Goal: Transaction & Acquisition: Purchase product/service

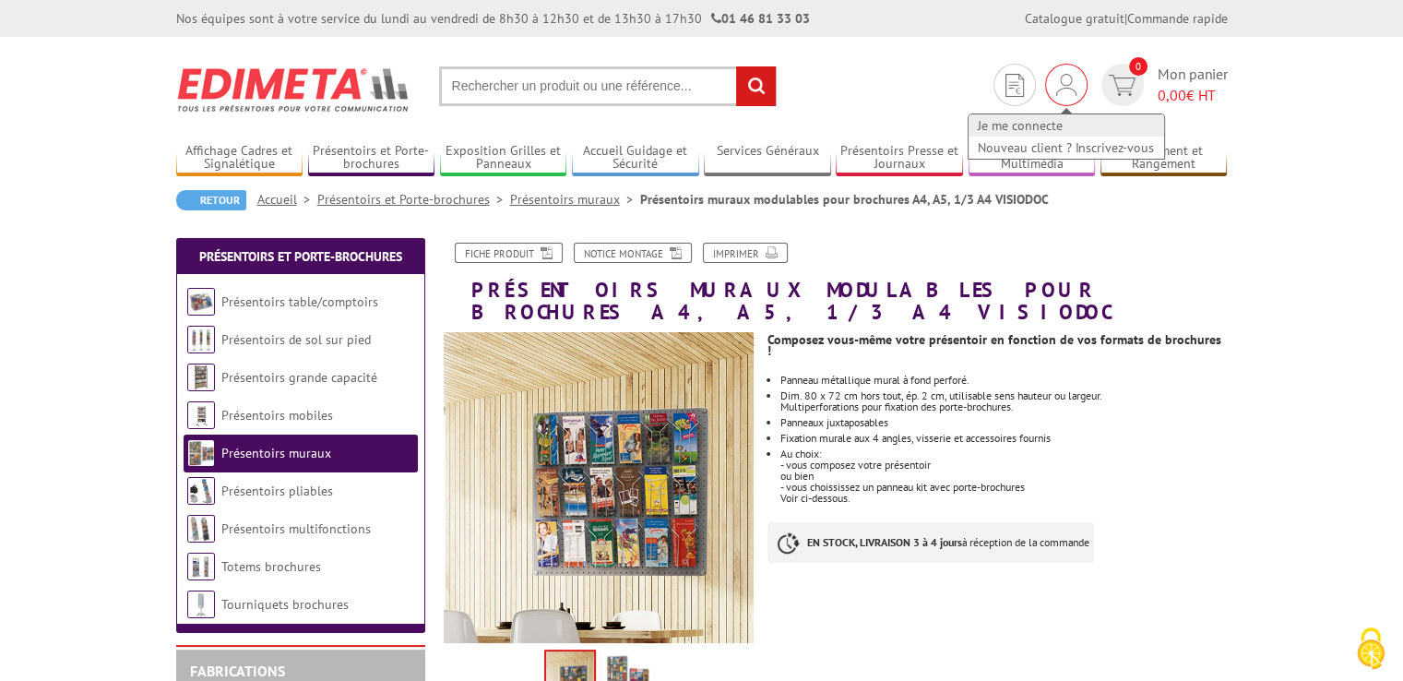
click at [1039, 119] on link "Je me connecte" at bounding box center [1067, 125] width 196 height 22
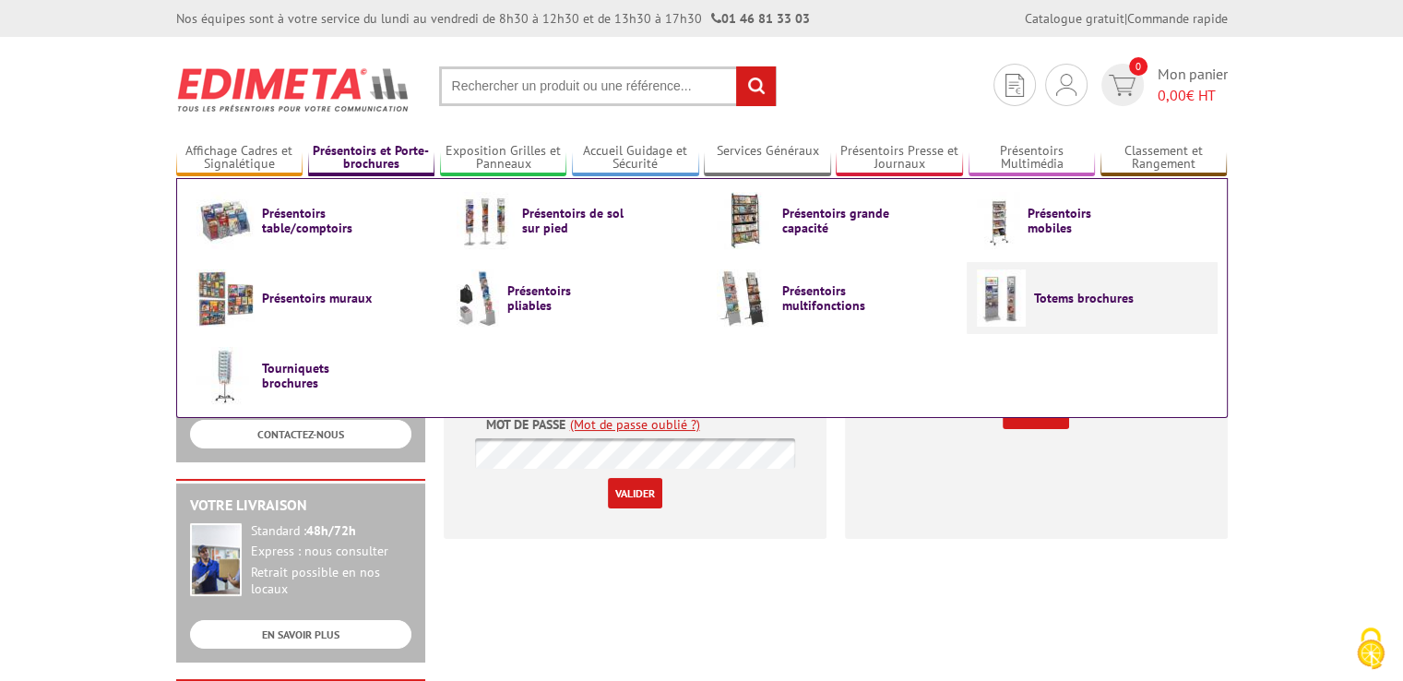
click at [1007, 300] on img at bounding box center [1001, 297] width 49 height 57
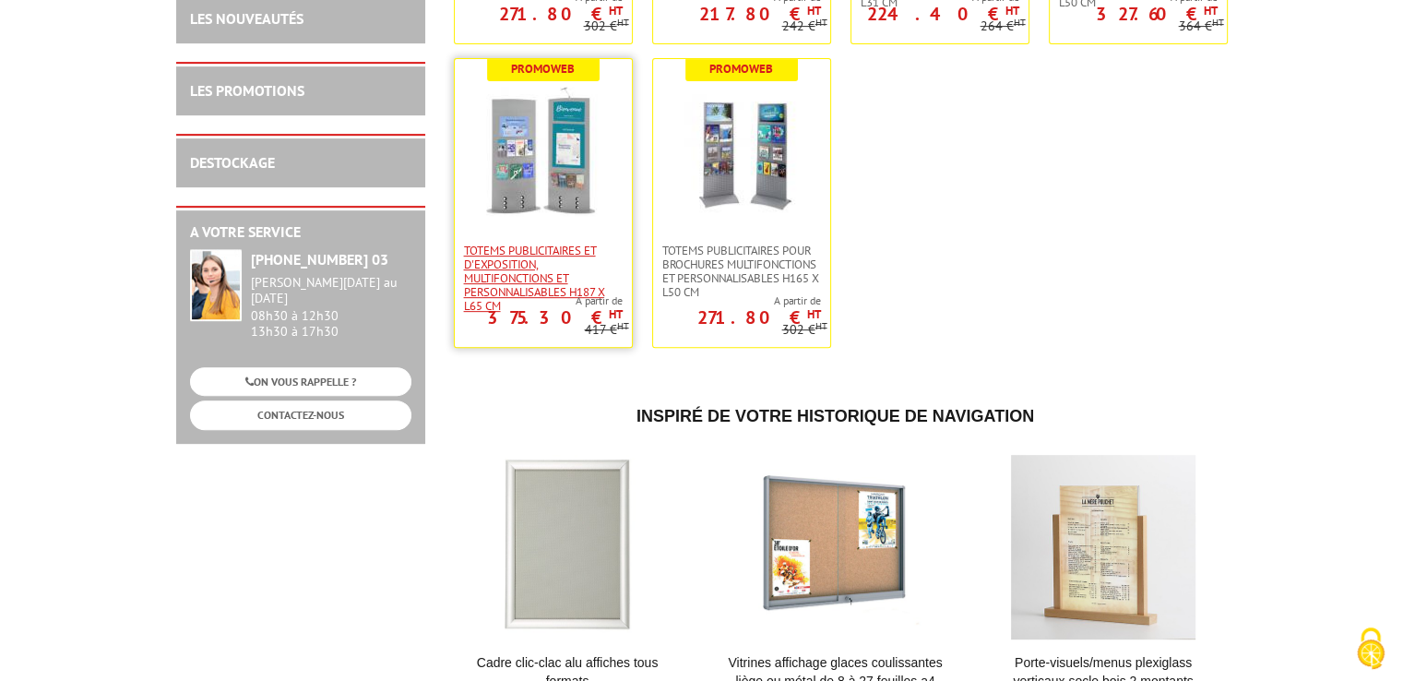
click at [549, 246] on span "Totems publicitaires et d'exposition, multifonctions et personnalisables H187 X…" at bounding box center [543, 278] width 159 height 69
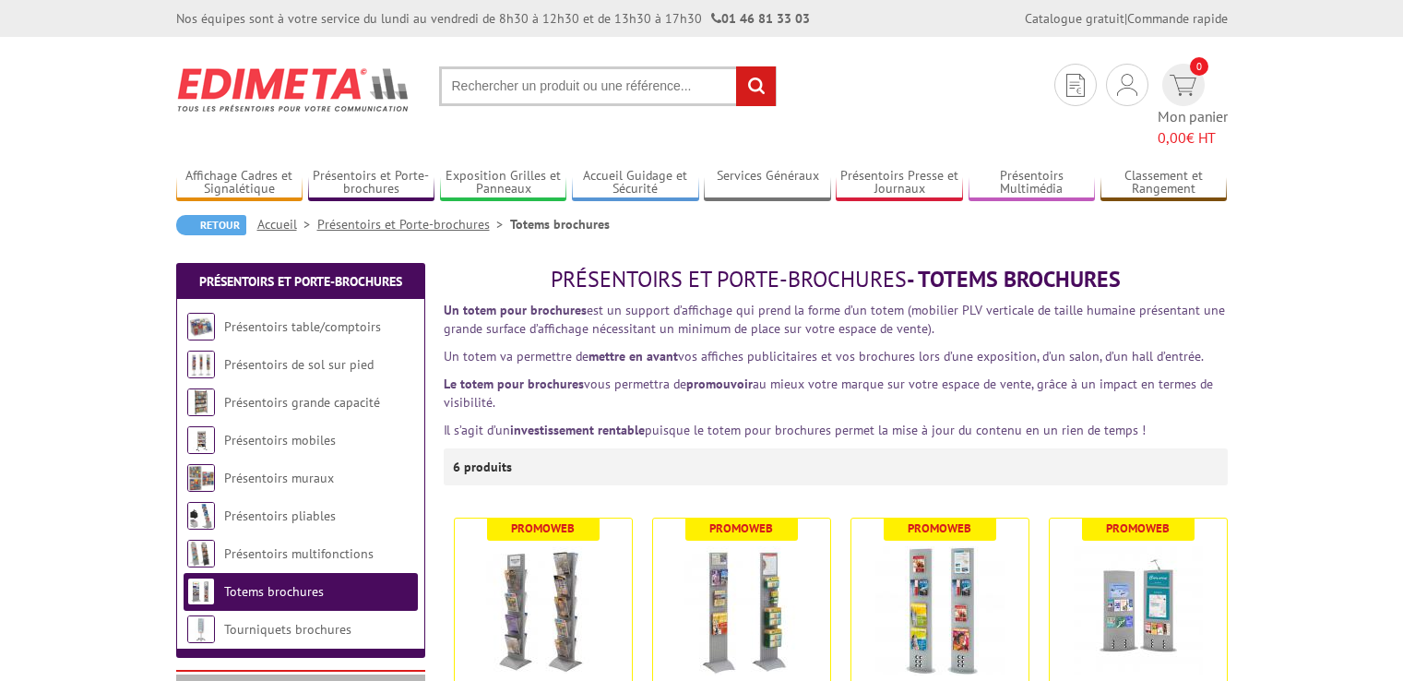
scroll to position [738, 0]
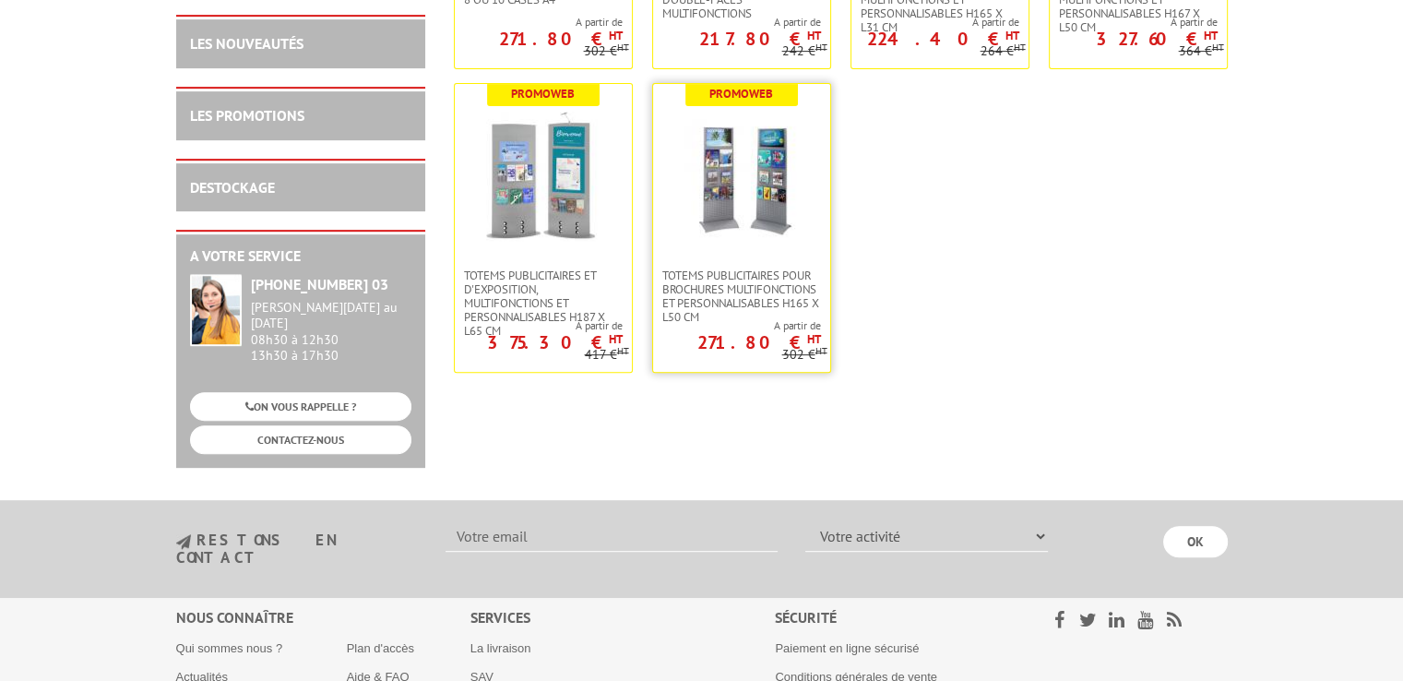
click at [746, 157] on img at bounding box center [741, 176] width 129 height 129
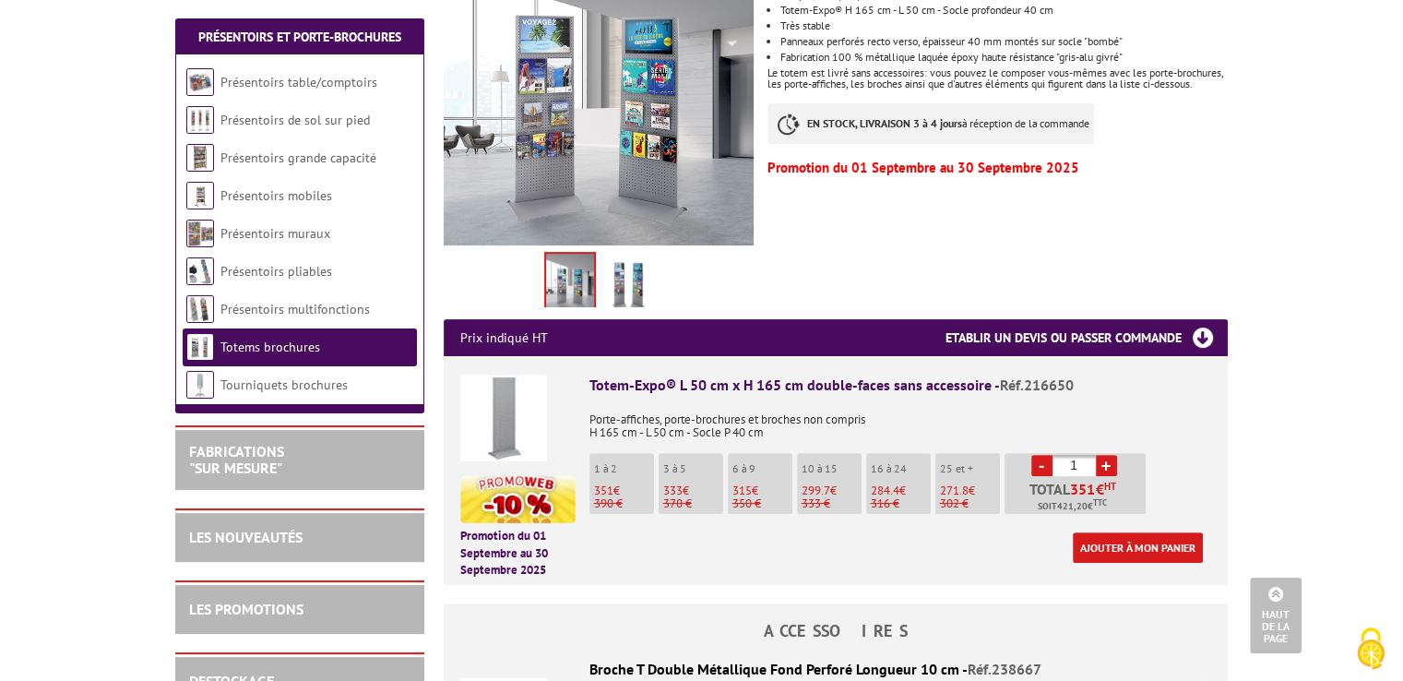
scroll to position [830, 0]
